Goal: Task Accomplishment & Management: Use online tool/utility

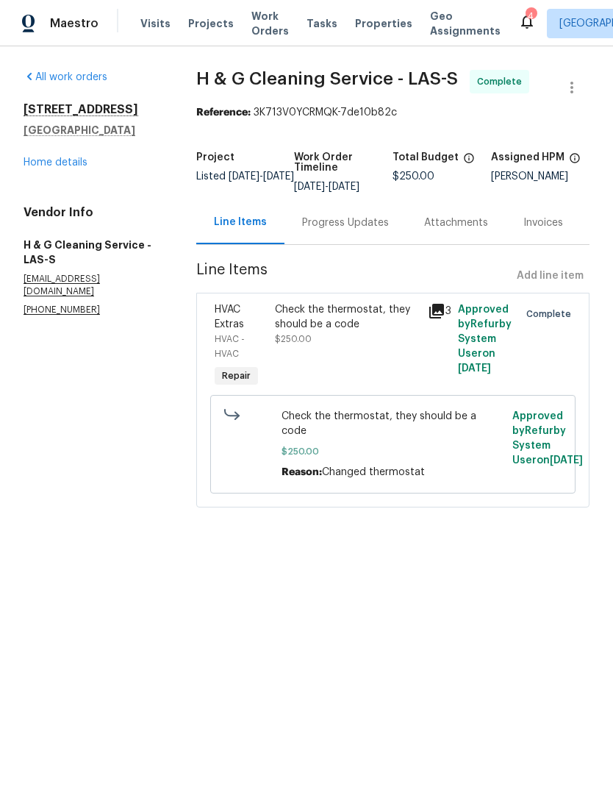
click at [257, 28] on span "Work Orders" at bounding box center [271, 23] width 38 height 29
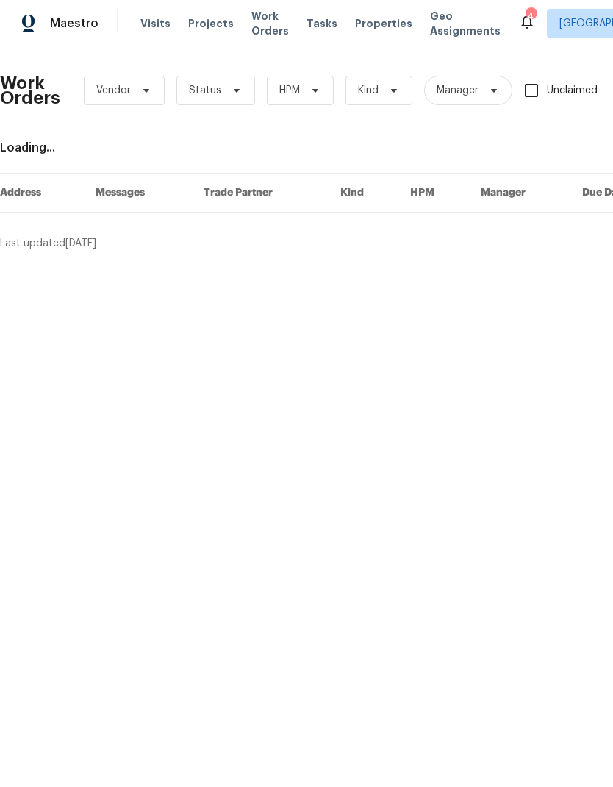
click at [161, 25] on span "Visits" at bounding box center [155, 23] width 30 height 15
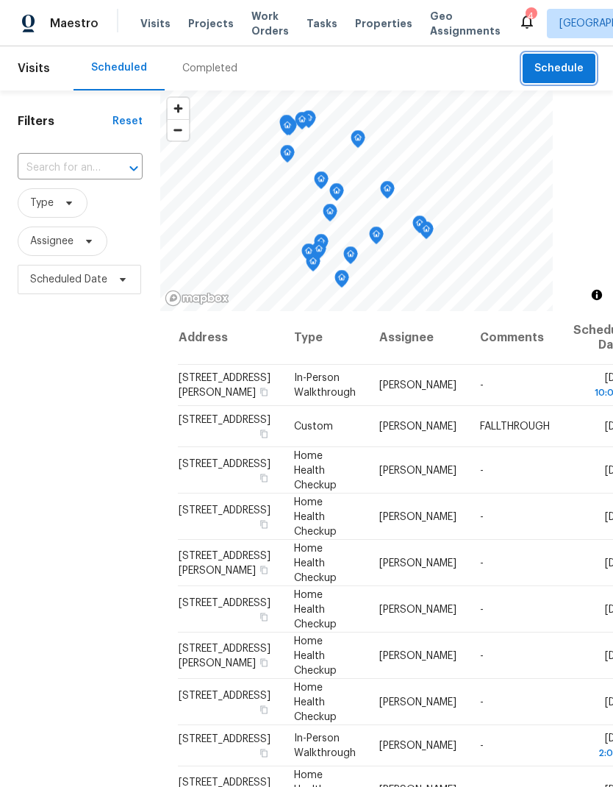
click at [574, 75] on span "Schedule" at bounding box center [559, 69] width 49 height 18
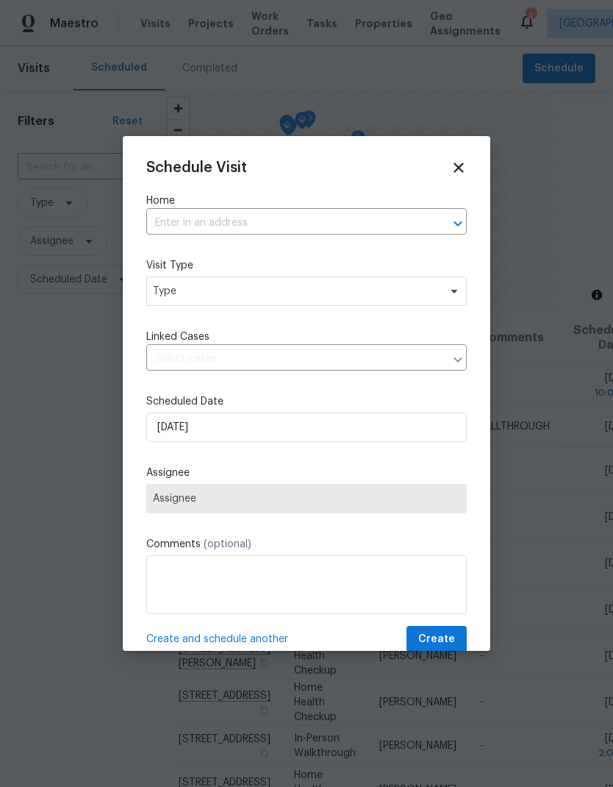
click at [167, 224] on input "text" at bounding box center [285, 223] width 279 height 23
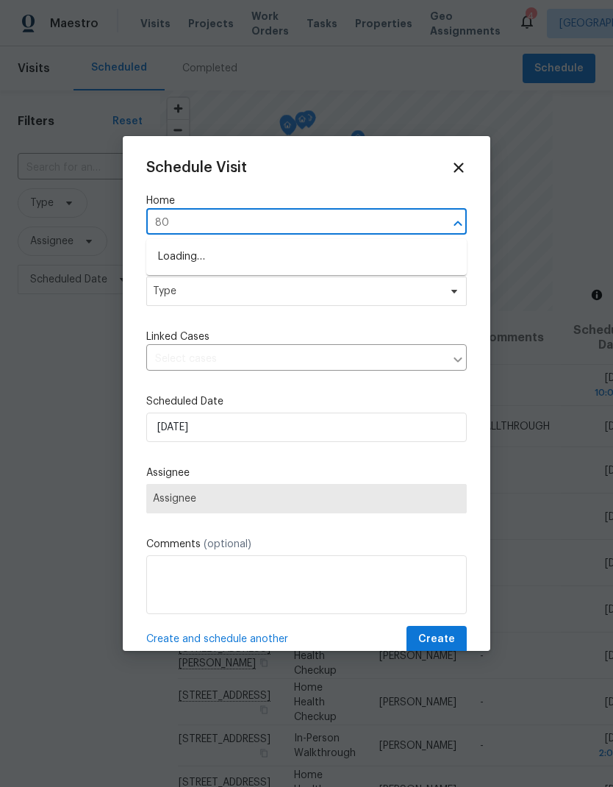
type input "806"
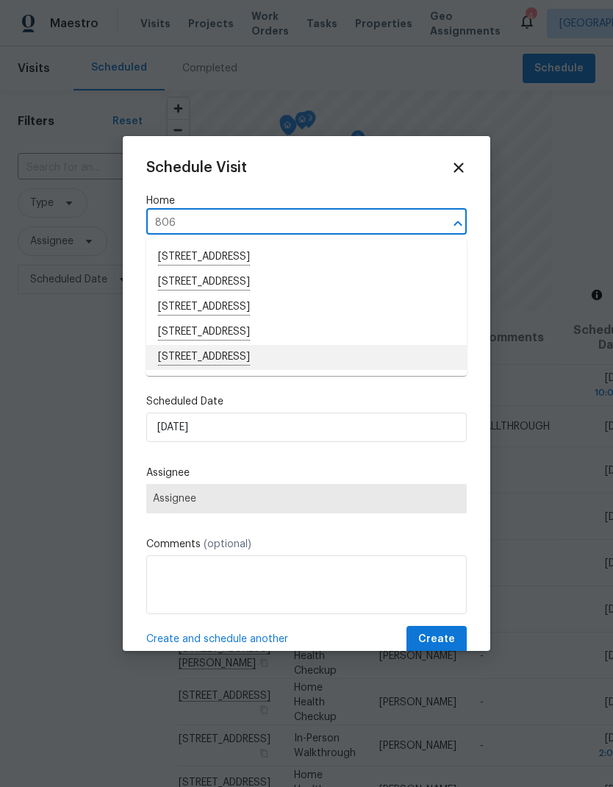
click at [181, 358] on li "806 Clouded Valley Ave, North Las Vegas, NV 89086" at bounding box center [306, 357] width 321 height 25
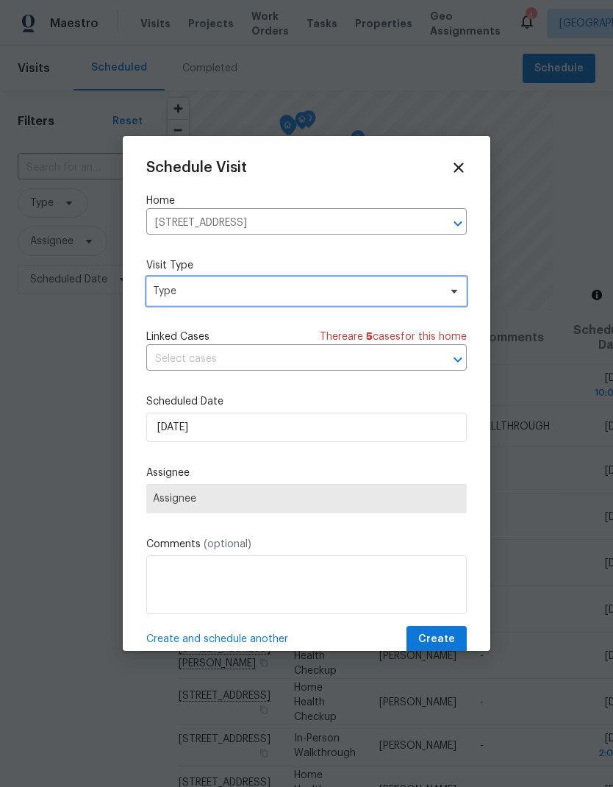
click at [168, 302] on span "Type" at bounding box center [306, 291] width 321 height 29
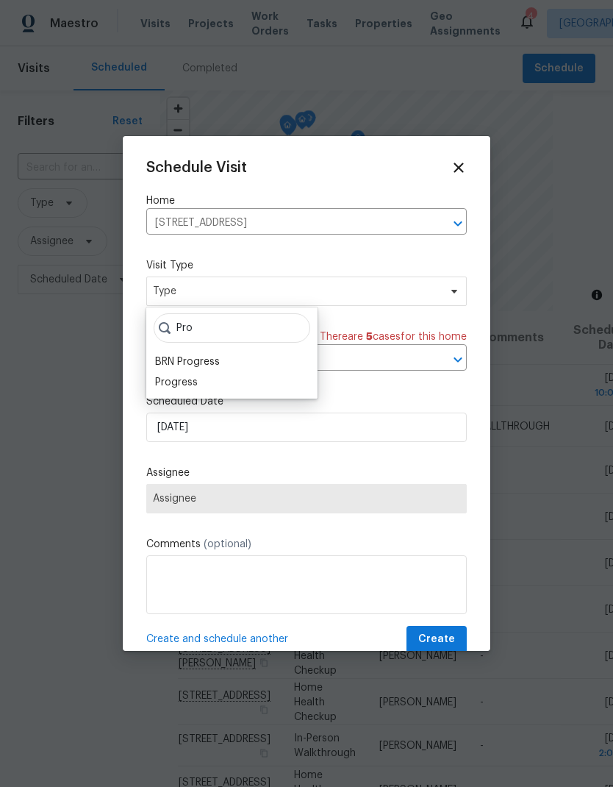
type input "Pro"
click at [171, 386] on div "Progress" at bounding box center [176, 382] width 43 height 15
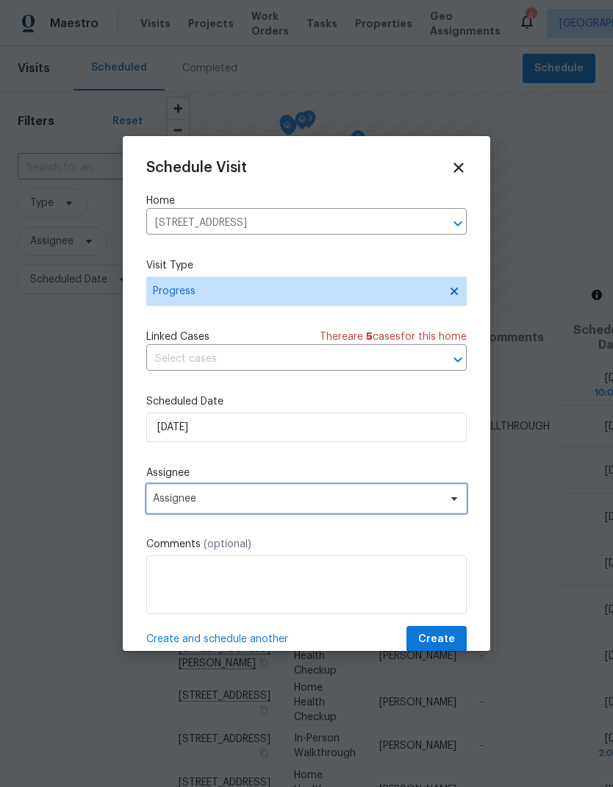
click at [165, 505] on span "Assignee" at bounding box center [297, 499] width 288 height 12
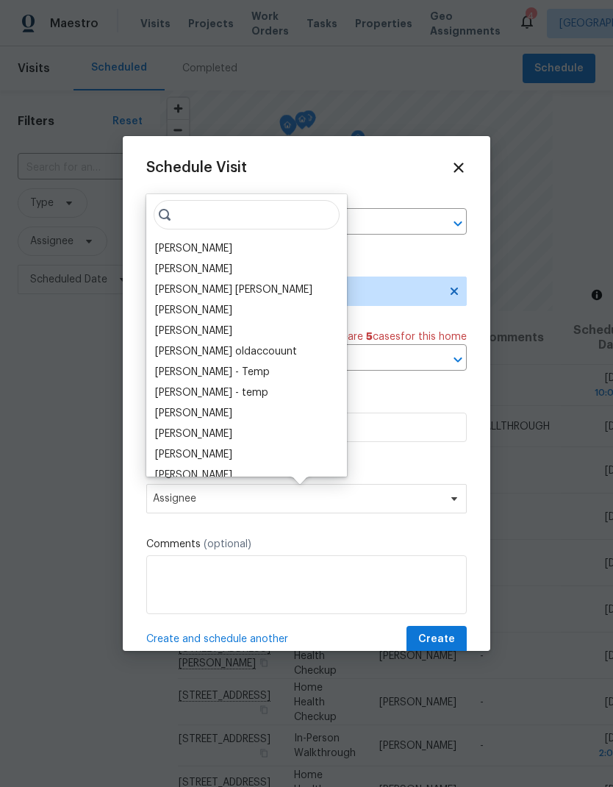
click at [169, 242] on div "[PERSON_NAME]" at bounding box center [193, 248] width 77 height 15
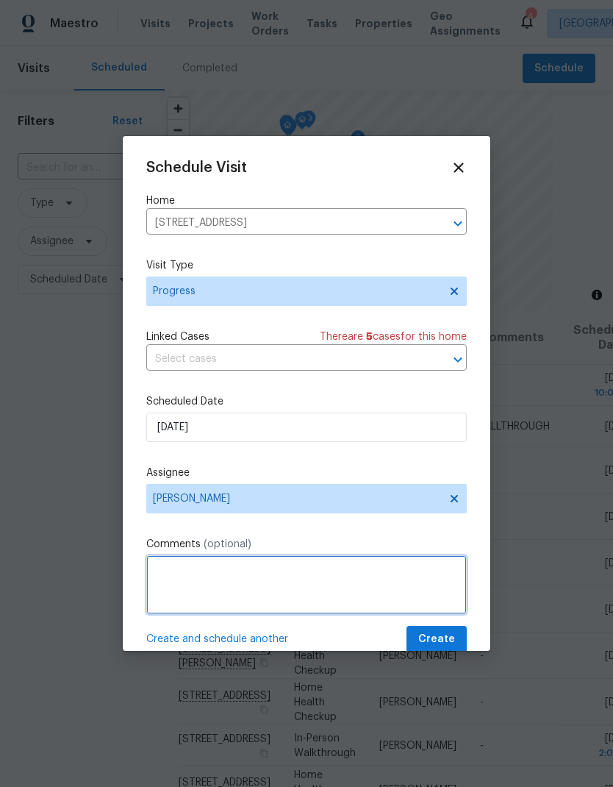
click at [186, 598] on textarea at bounding box center [306, 584] width 321 height 59
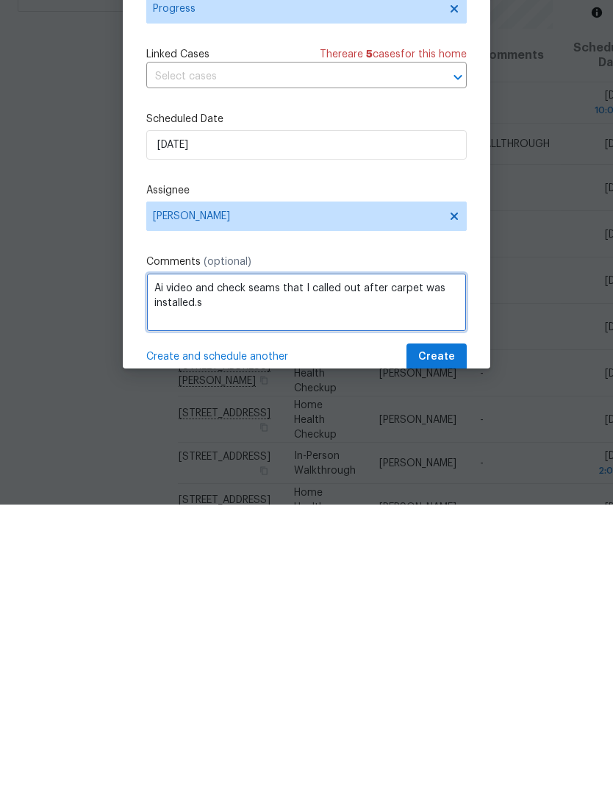
type textarea "Ai video and check seams that I called out after carpet was installed.s"
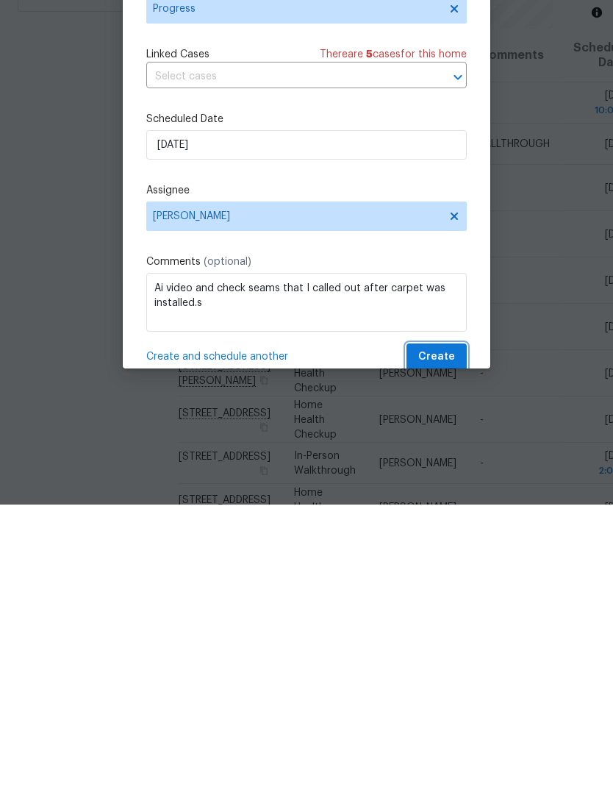
click at [448, 630] on span "Create" at bounding box center [436, 639] width 37 height 18
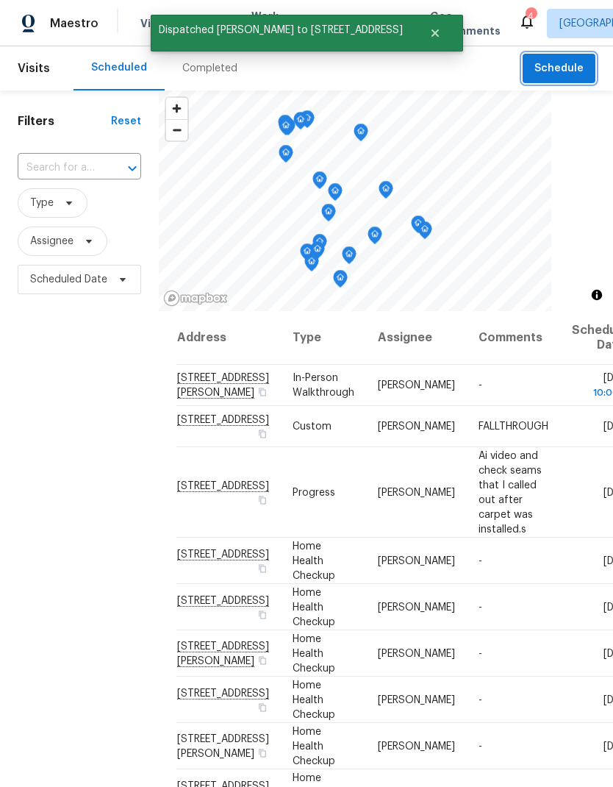
scroll to position [40, 0]
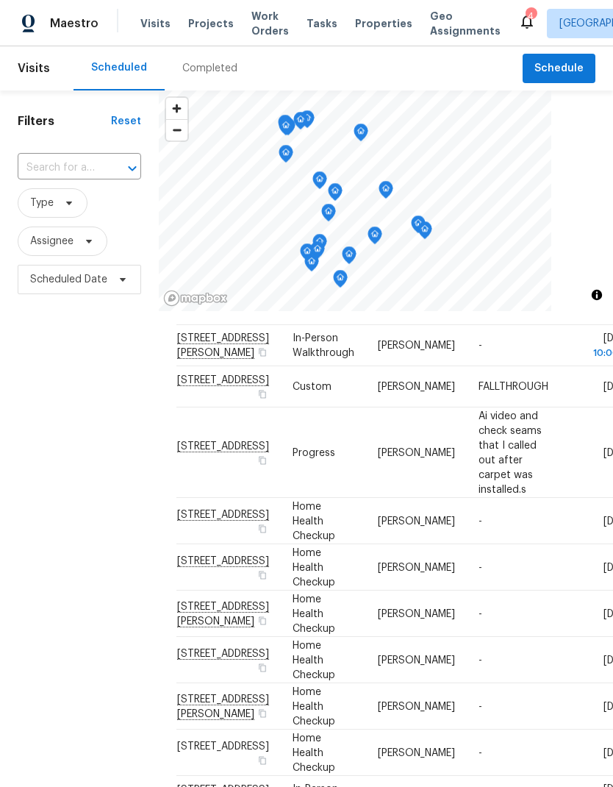
click at [363, 28] on span "Properties" at bounding box center [383, 23] width 57 height 15
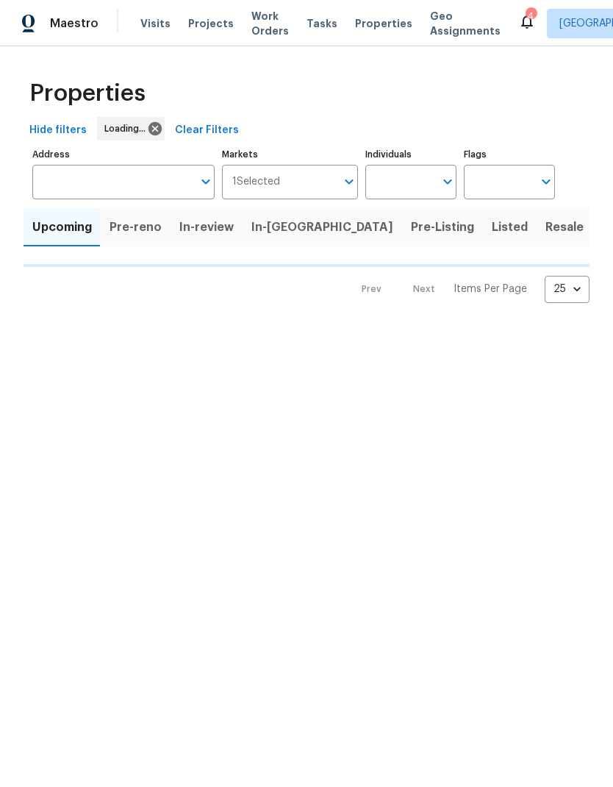
click at [74, 188] on input "Address" at bounding box center [112, 182] width 160 height 35
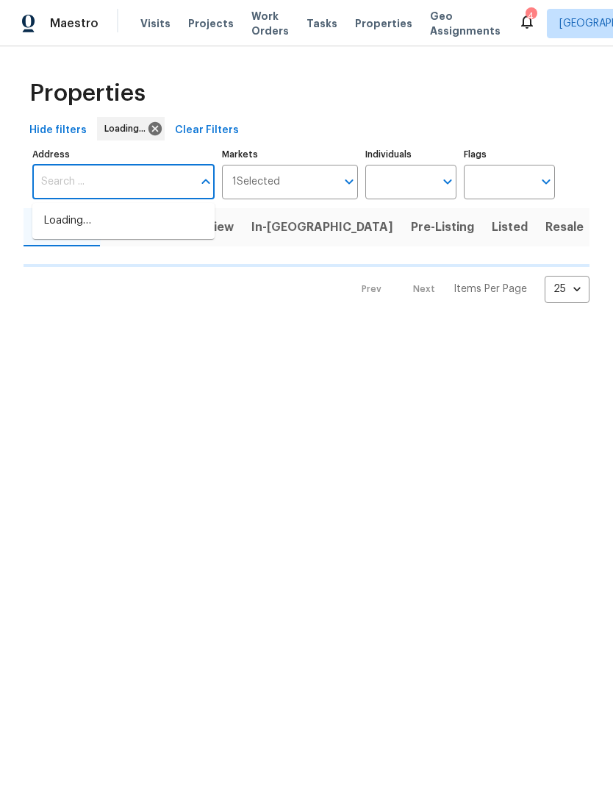
click at [61, 183] on input "Address" at bounding box center [112, 182] width 160 height 35
paste input "138 Scarlett View Ave, North Las Vegas, NV 89031"
type input "138 Scarlett View Ave, North Las Vegas, NV 89031"
click at [274, 21] on span "Work Orders" at bounding box center [271, 23] width 38 height 29
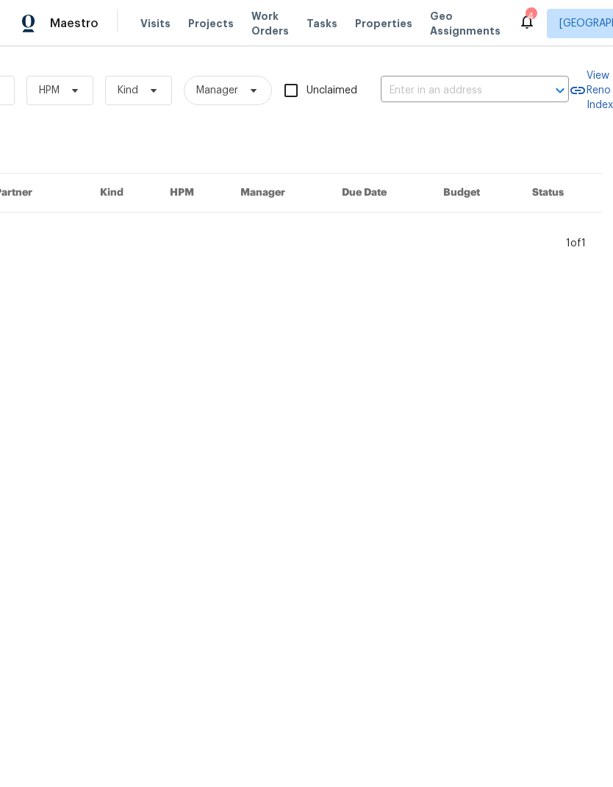
scroll to position [0, 242]
click at [417, 88] on input "text" at bounding box center [454, 90] width 147 height 23
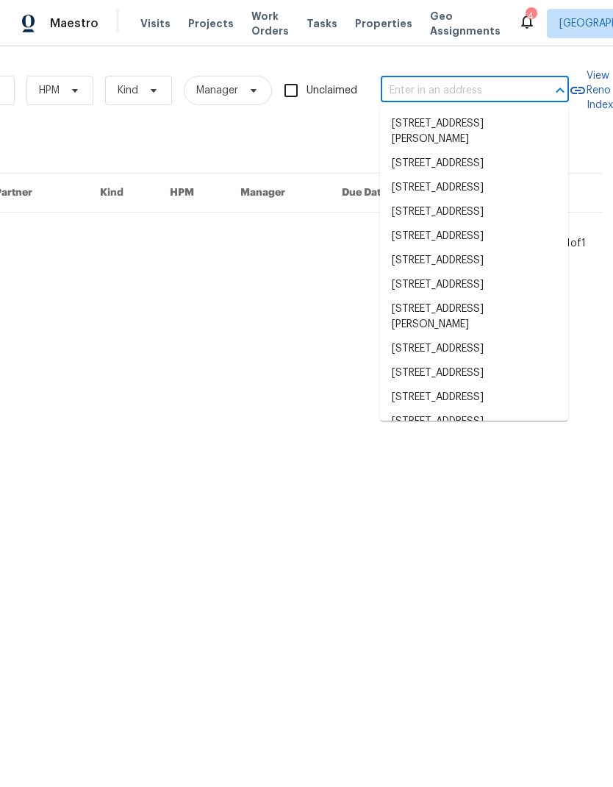
click at [414, 84] on input "text" at bounding box center [454, 90] width 147 height 23
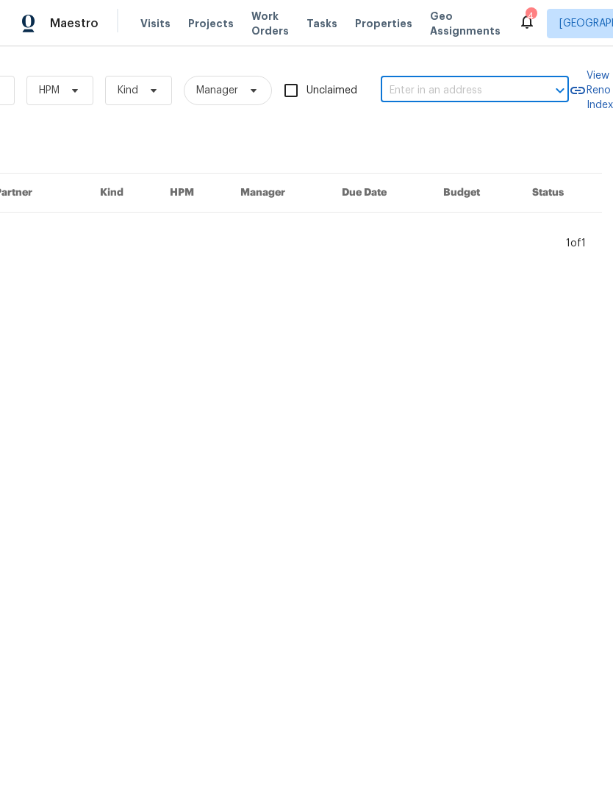
paste input "138 Scarlett View Ave, North Las Vegas, NV 89031"
type input "138 Scarlett View Ave, North Las Vegas, NV"
click at [520, 135] on li "138 Scarlett View Ave, North Las Vegas, NV 89031" at bounding box center [474, 124] width 188 height 25
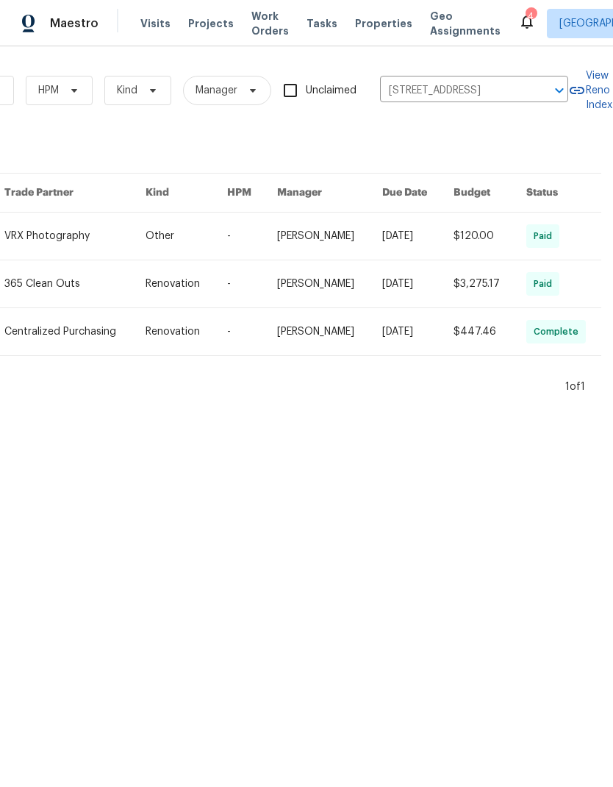
click at [135, 242] on link at bounding box center [74, 236] width 141 height 47
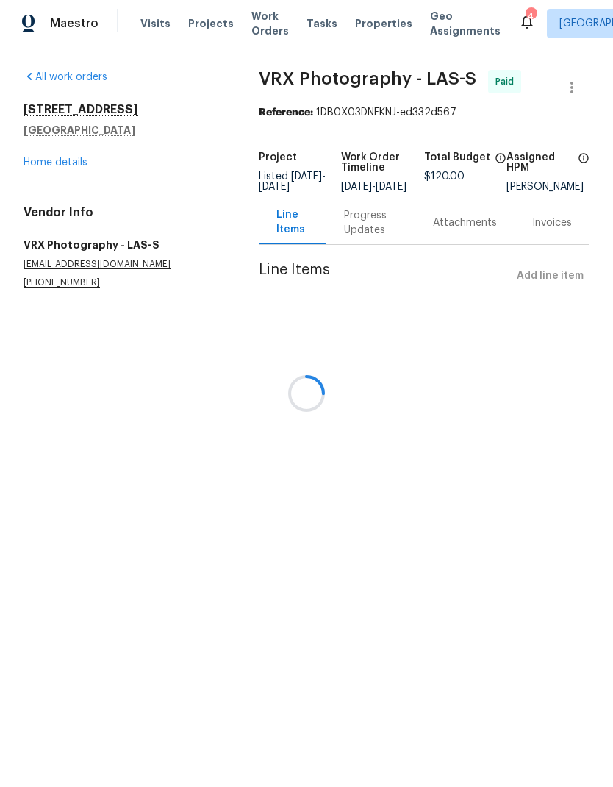
click at [75, 166] on div at bounding box center [306, 393] width 613 height 787
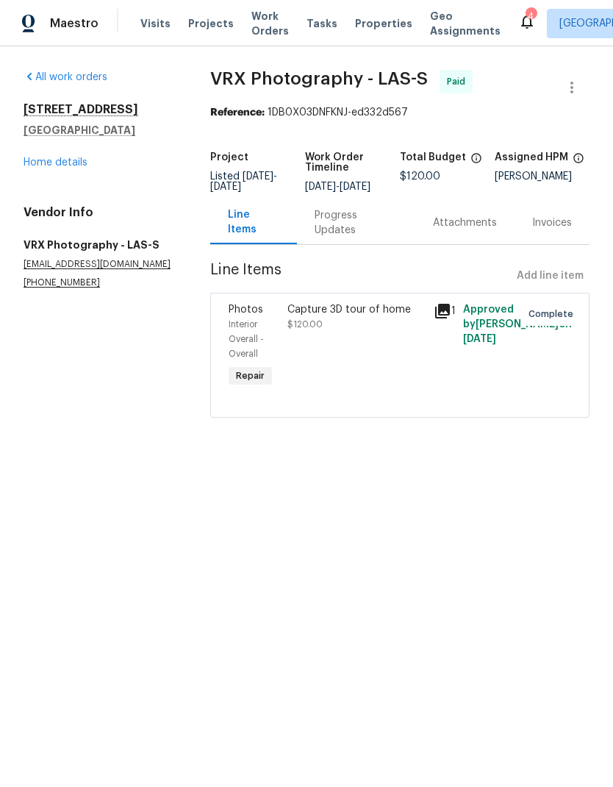
click at [88, 153] on div "138 Scarlett View Ave North Las Vegas, NV 89031 Home details" at bounding box center [100, 136] width 152 height 68
click at [71, 165] on link "Home details" at bounding box center [56, 162] width 64 height 10
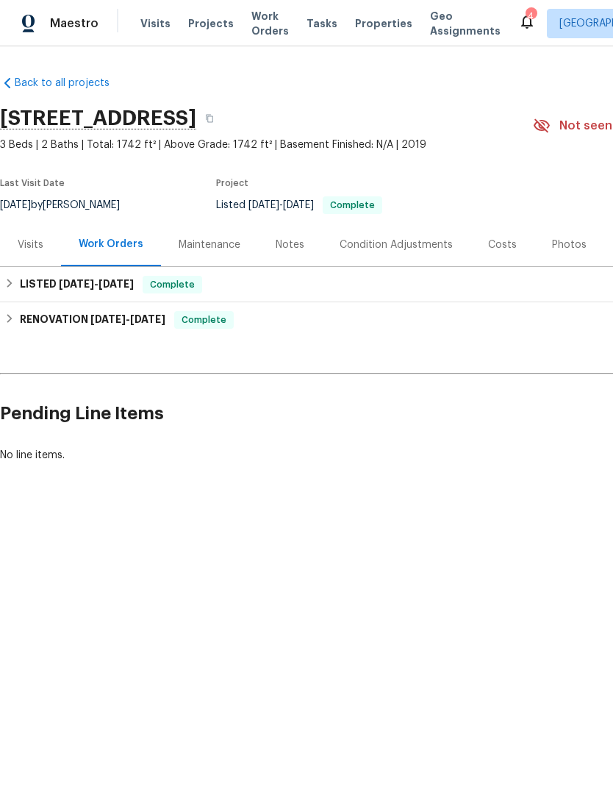
click at [229, 235] on div "Maintenance" at bounding box center [209, 244] width 97 height 43
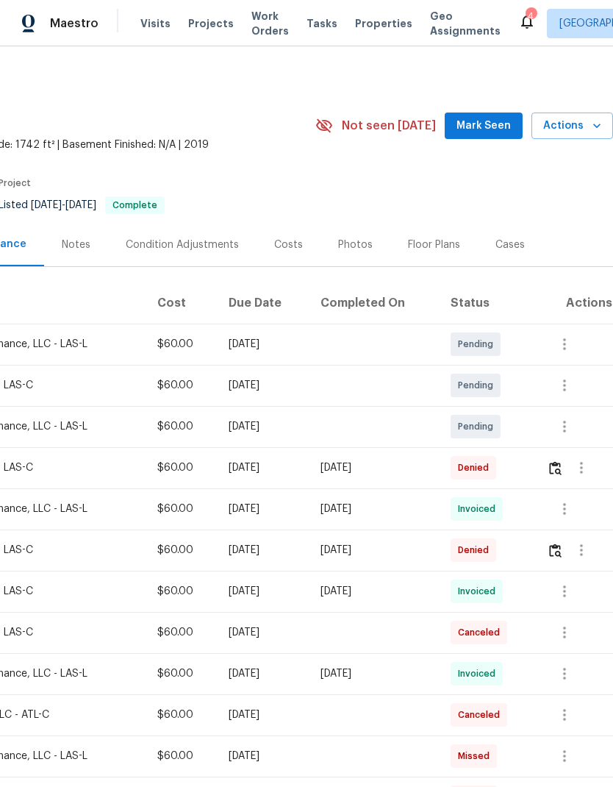
scroll to position [0, 218]
click at [481, 129] on span "Mark Seen" at bounding box center [484, 126] width 54 height 18
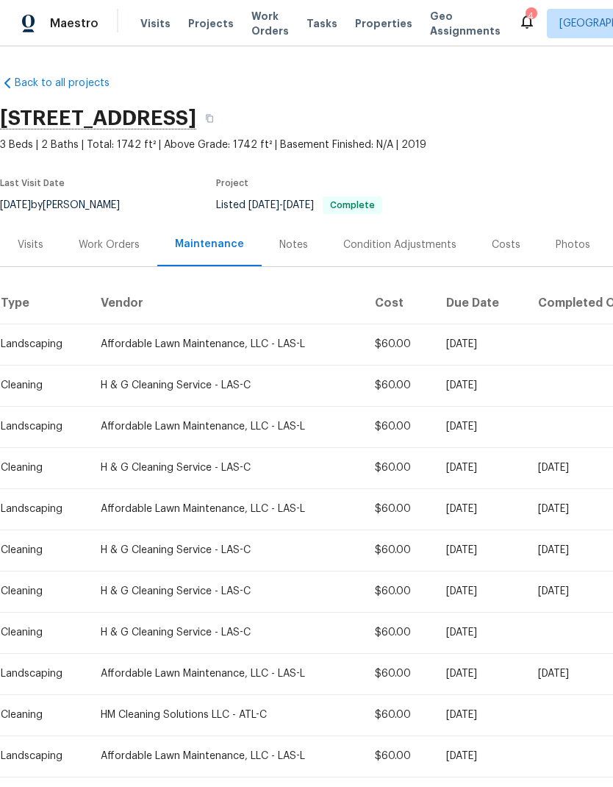
scroll to position [0, 0]
click at [223, 112] on button "button" at bounding box center [209, 118] width 26 height 26
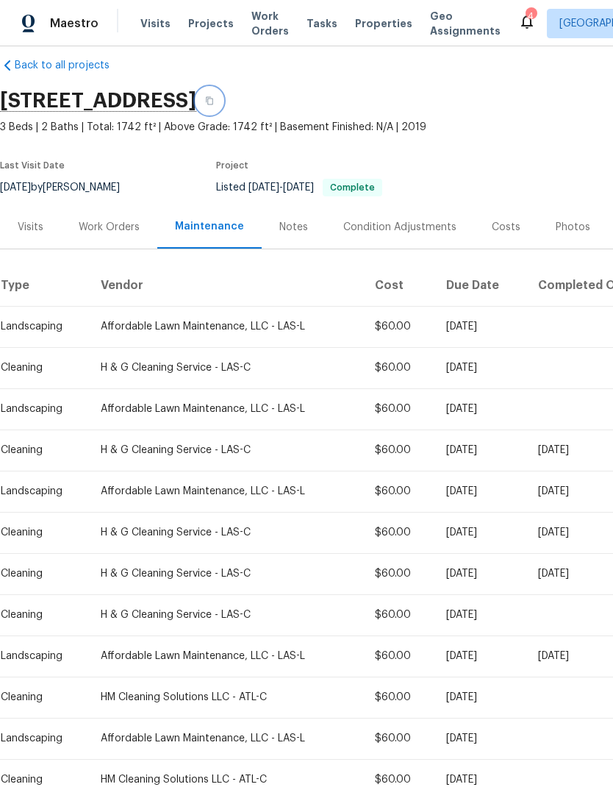
scroll to position [18, -8]
click at [142, 29] on span "Visits" at bounding box center [155, 23] width 30 height 15
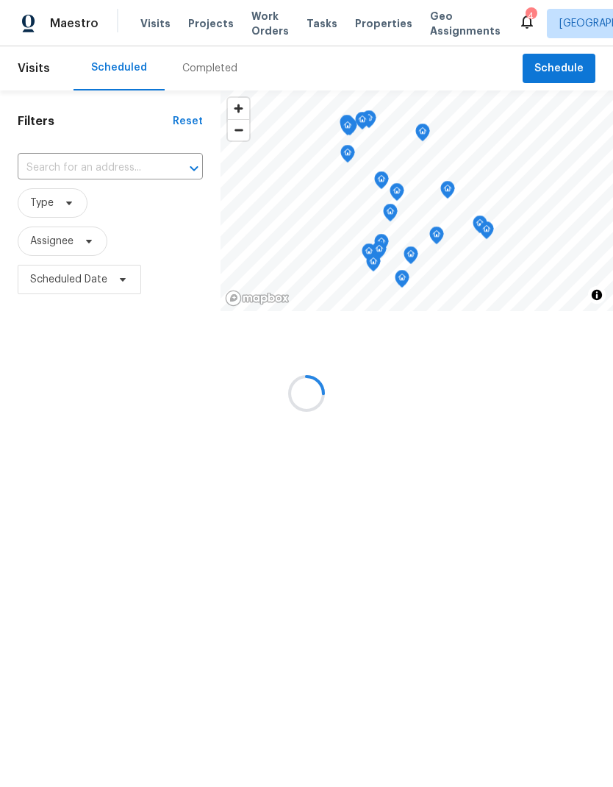
click at [140, 28] on span "Visits" at bounding box center [155, 23] width 30 height 15
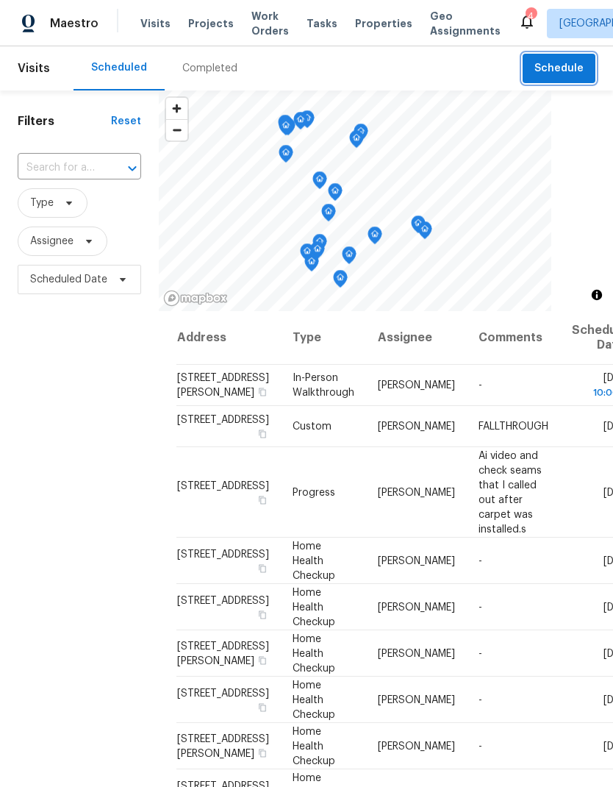
click at [559, 65] on span "Schedule" at bounding box center [559, 69] width 49 height 18
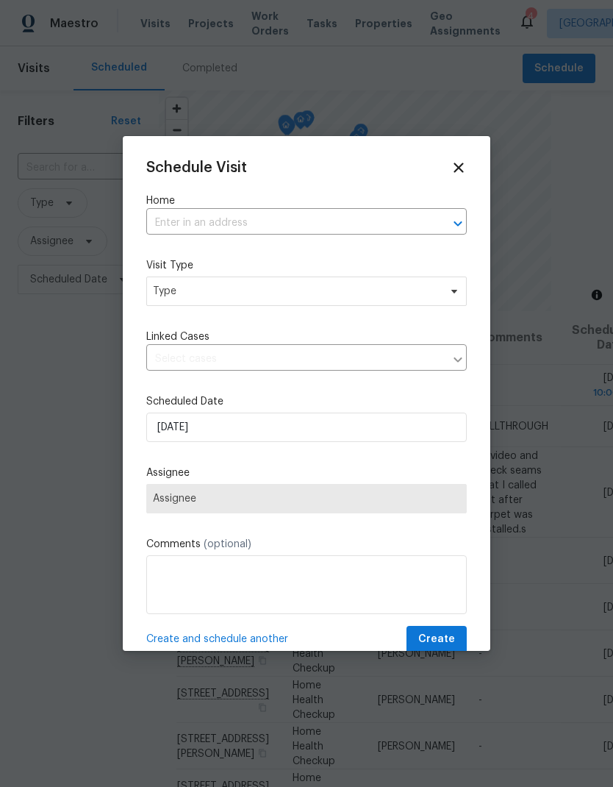
click at [288, 224] on input "text" at bounding box center [285, 223] width 279 height 23
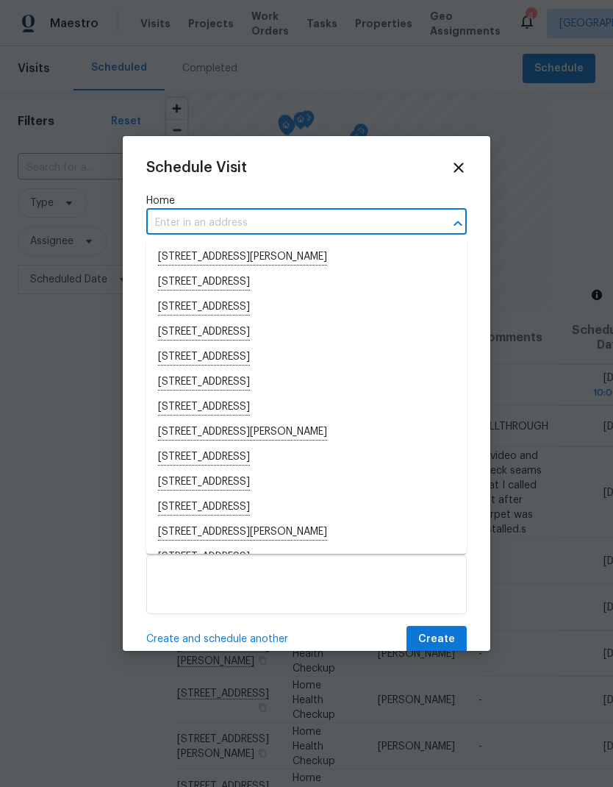
click at [176, 222] on input "text" at bounding box center [285, 223] width 279 height 23
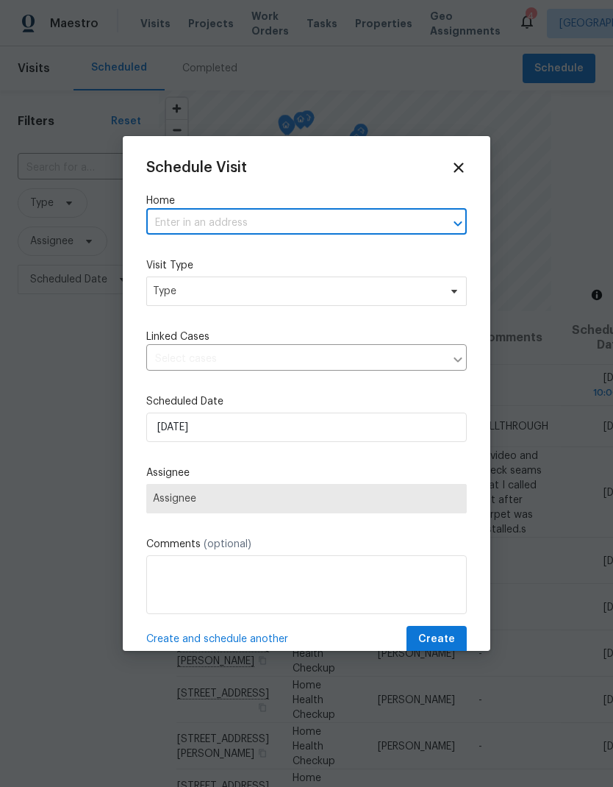
paste input "138 Scarlett View Ave, North Las Vegas, NV 89031"
type input "138 Scarlett View Ave, North Las Vegas, NV 89031"
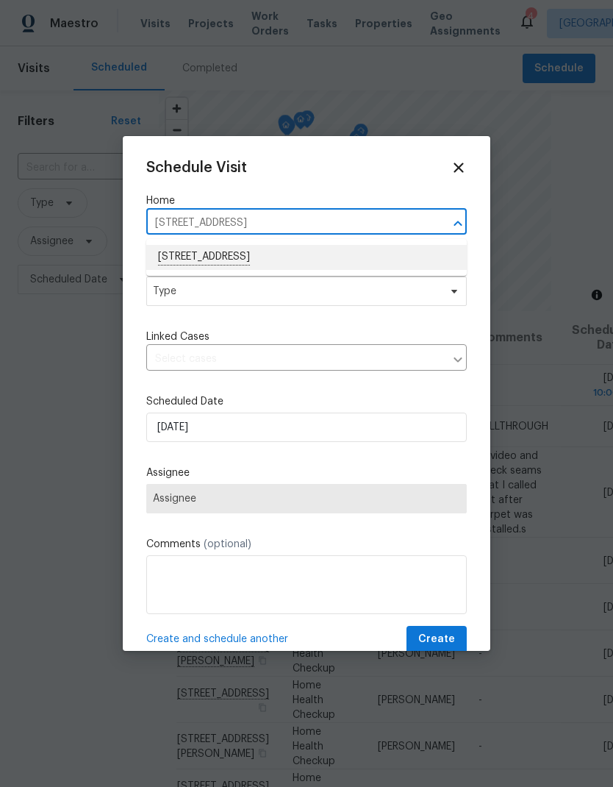
click at [169, 260] on li "138 Scarlett View Ave, North Las Vegas, NV 89031" at bounding box center [306, 257] width 321 height 25
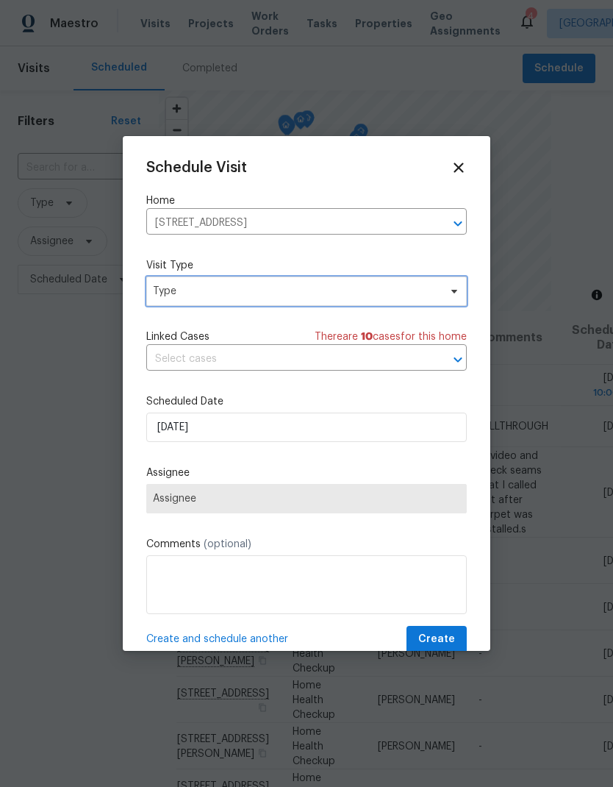
click at [159, 302] on span "Type" at bounding box center [306, 291] width 321 height 29
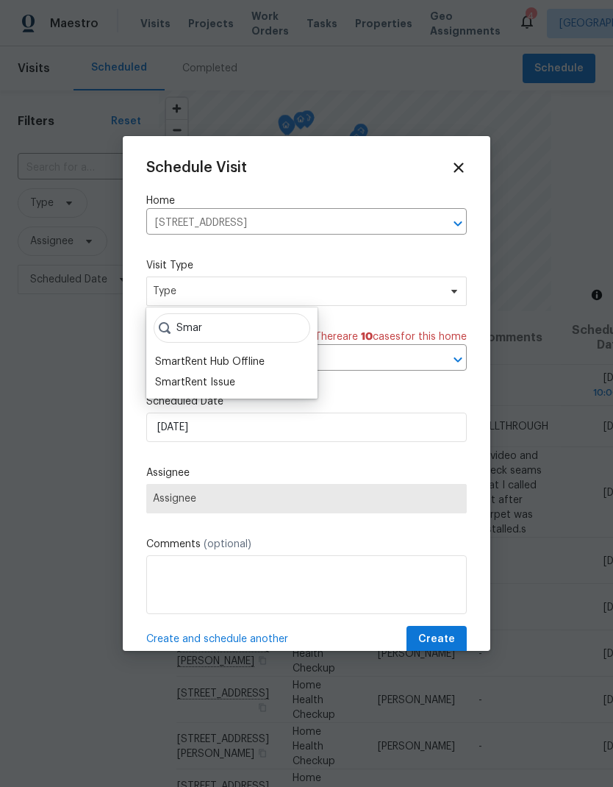
type input "Smar"
click at [256, 368] on div "SmartRent Hub Offline" at bounding box center [210, 361] width 110 height 15
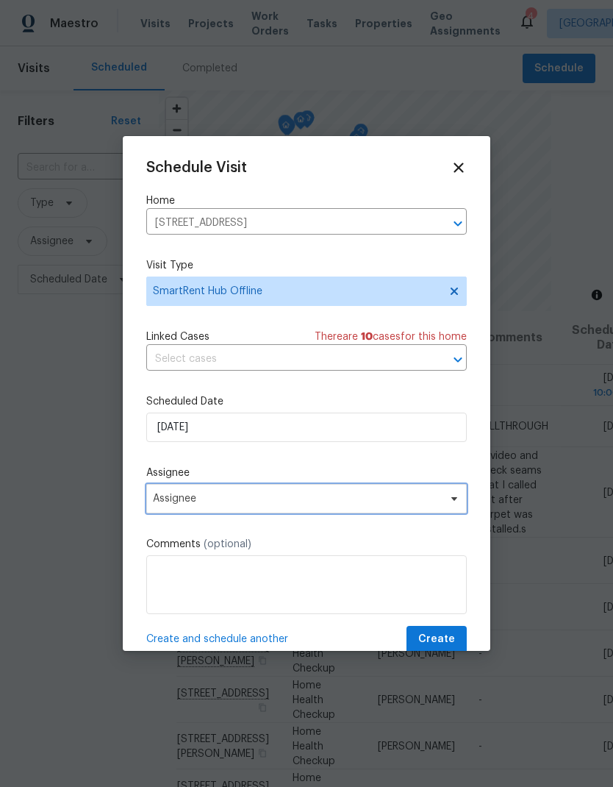
click at [247, 505] on span "Assignee" at bounding box center [297, 499] width 288 height 12
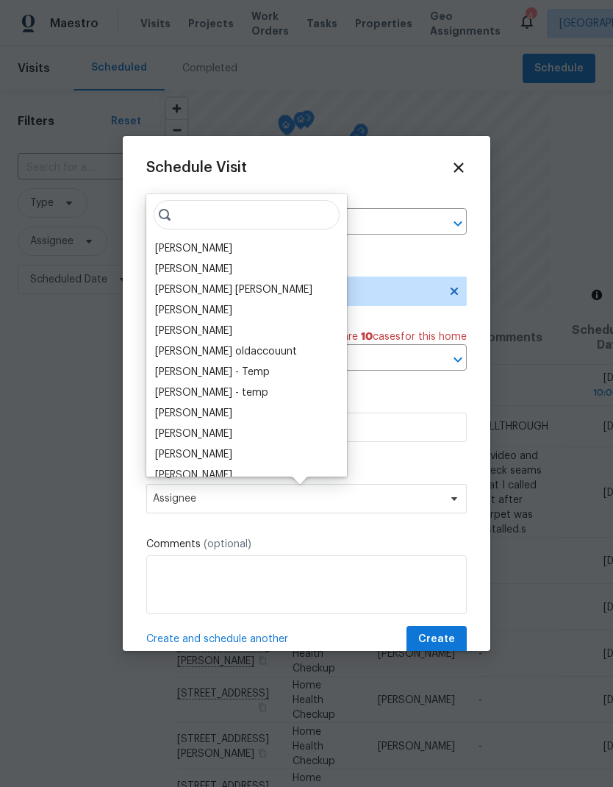
click at [179, 242] on div "[PERSON_NAME]" at bounding box center [193, 248] width 77 height 15
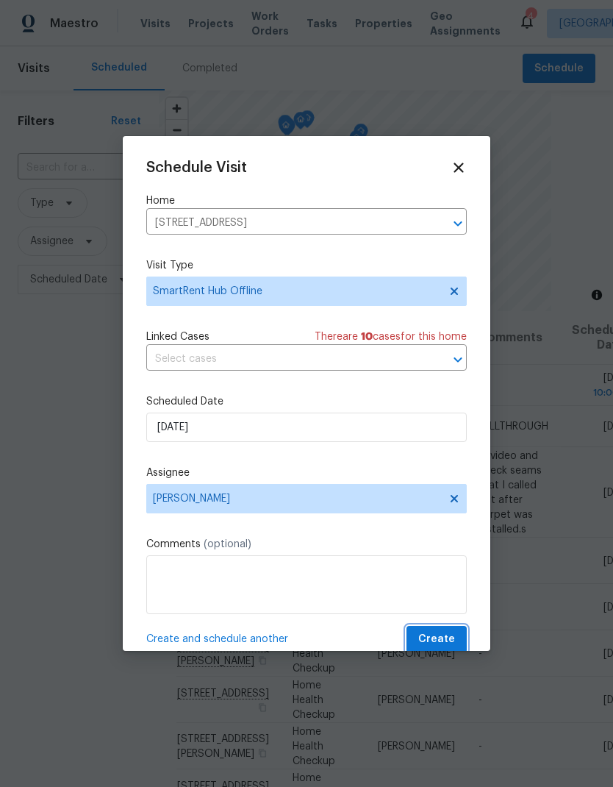
click at [454, 645] on span "Create" at bounding box center [436, 639] width 37 height 18
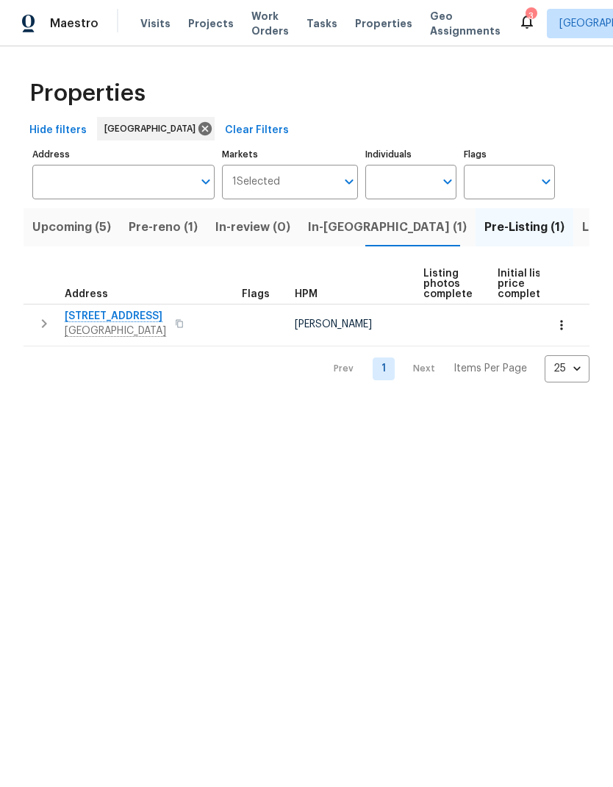
click at [147, 314] on span "[STREET_ADDRESS]" at bounding box center [115, 316] width 101 height 15
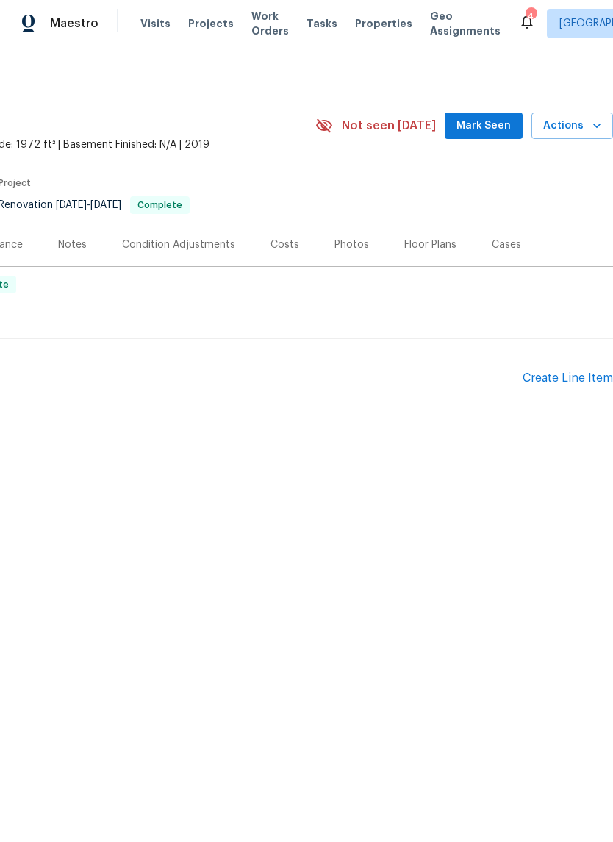
scroll to position [0, 218]
click at [491, 129] on span "Mark Seen" at bounding box center [484, 126] width 54 height 18
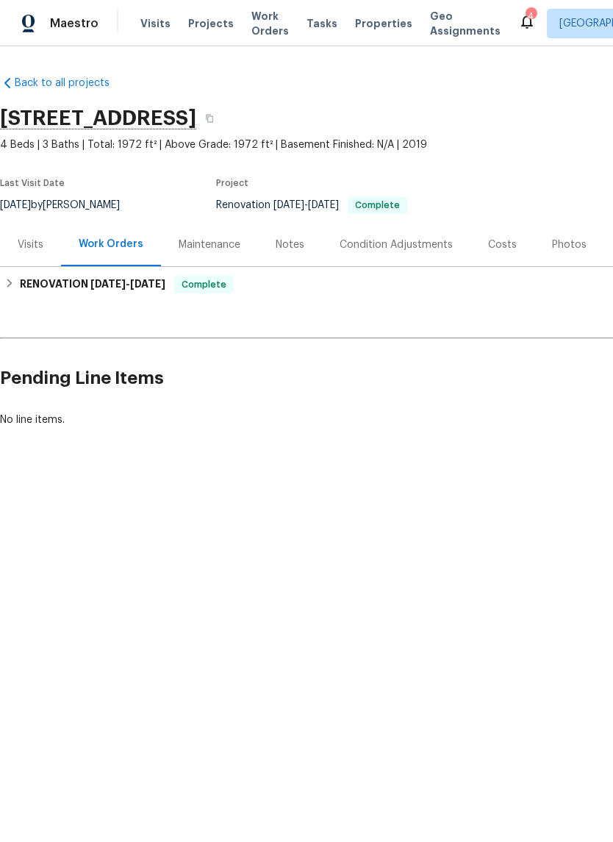
scroll to position [0, 0]
